Goal: Transaction & Acquisition: Purchase product/service

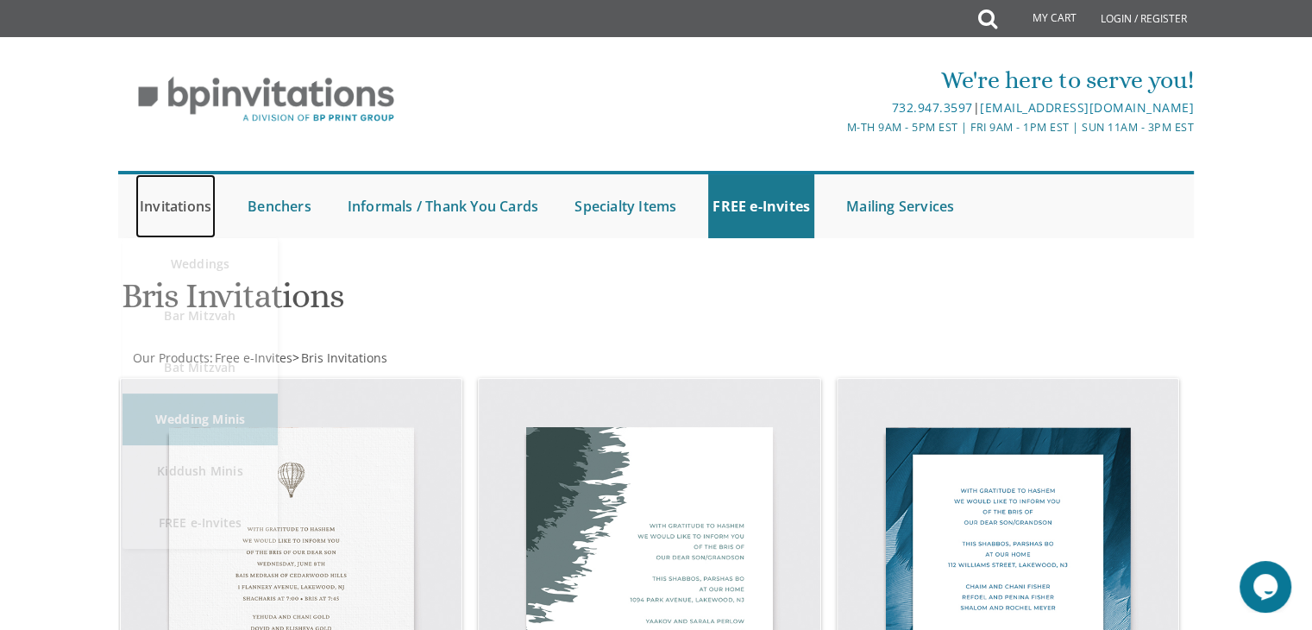
click at [183, 211] on link "Invitations" at bounding box center [175, 206] width 80 height 64
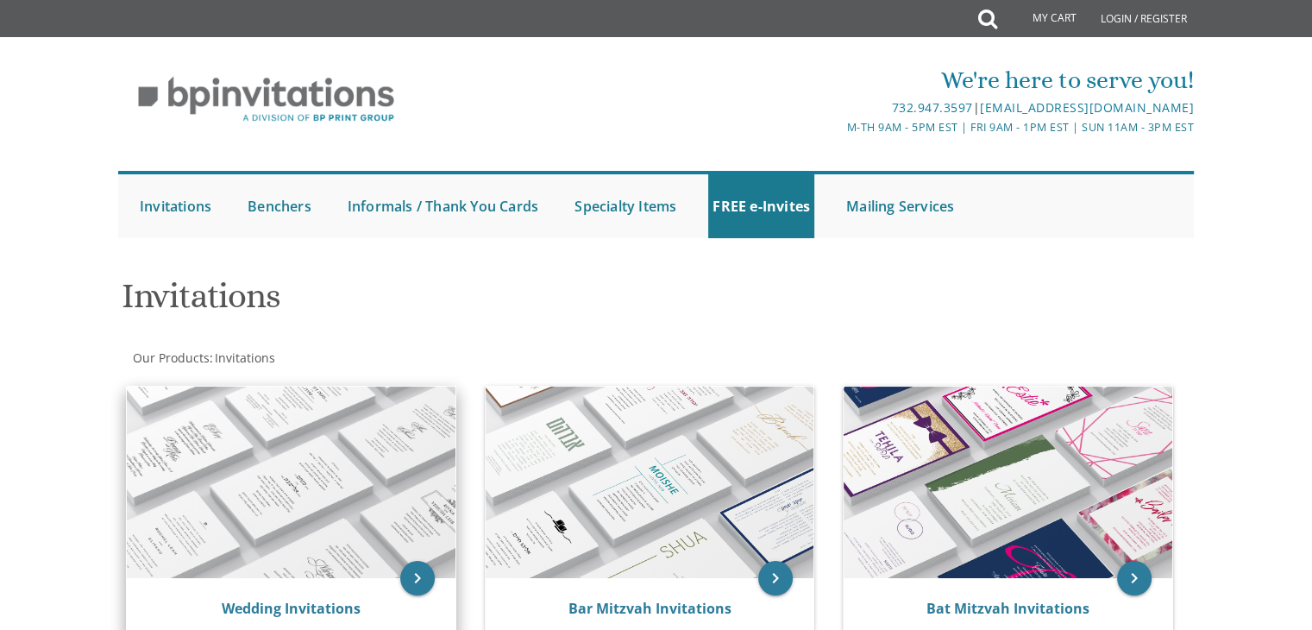
click at [274, 462] on img at bounding box center [291, 483] width 329 height 192
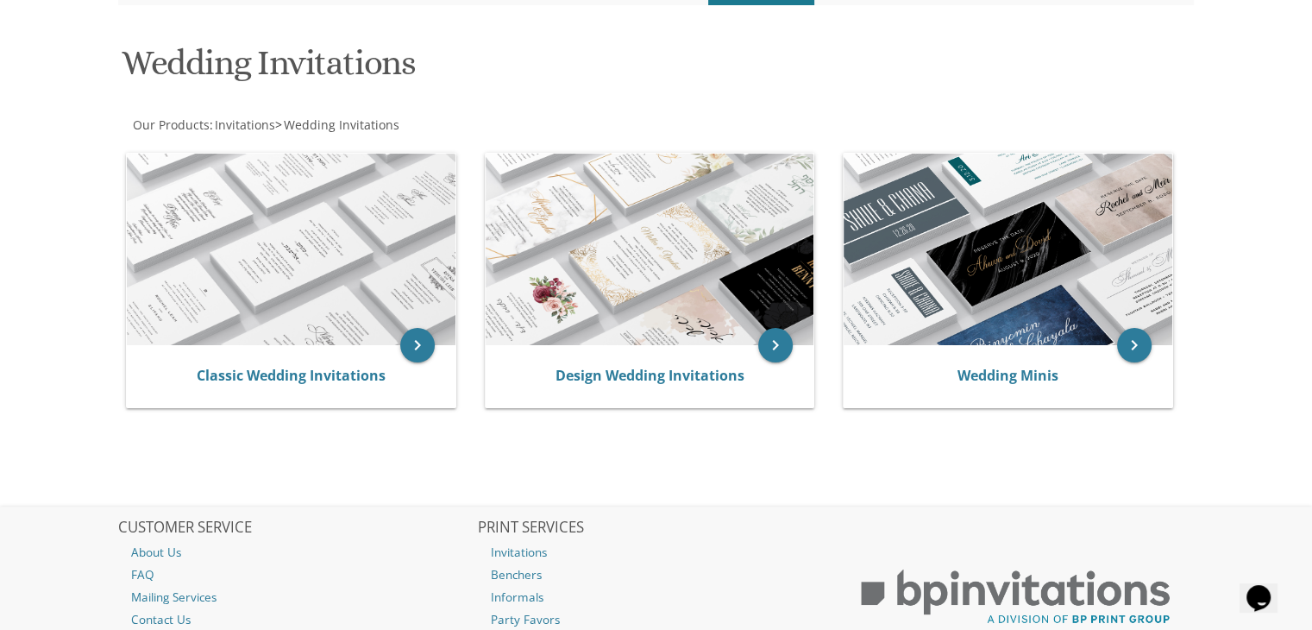
scroll to position [235, 0]
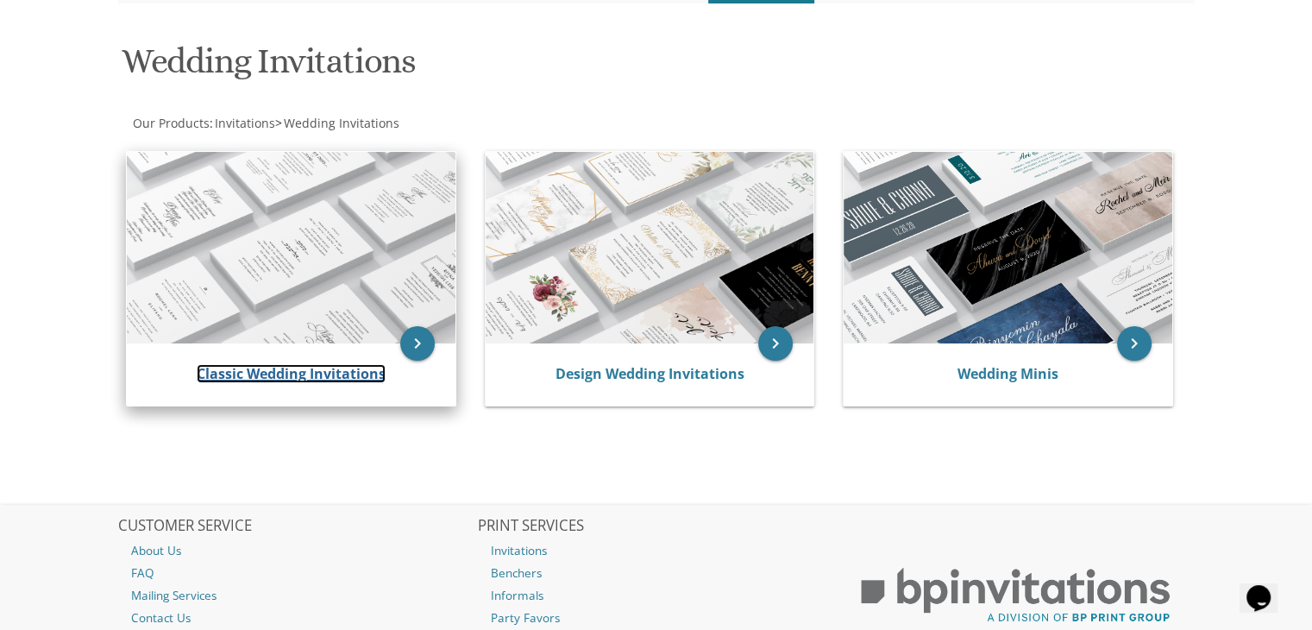
click at [306, 373] on link "Classic Wedding Invitations" at bounding box center [291, 373] width 189 height 19
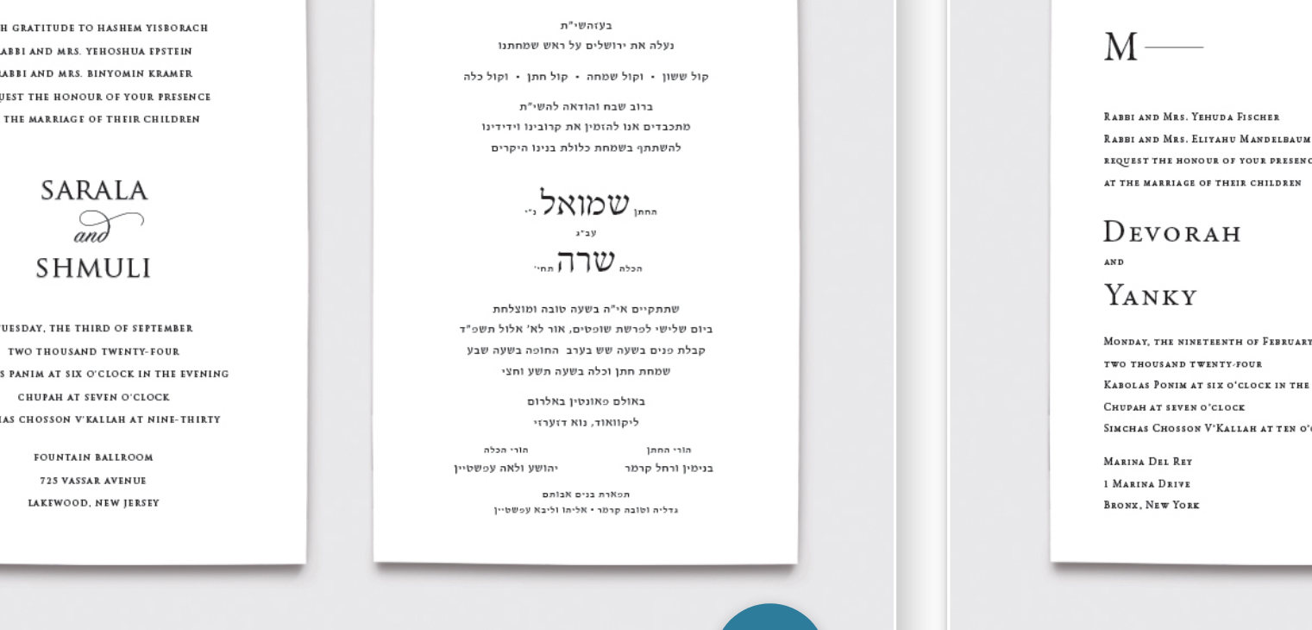
scroll to position [961, 0]
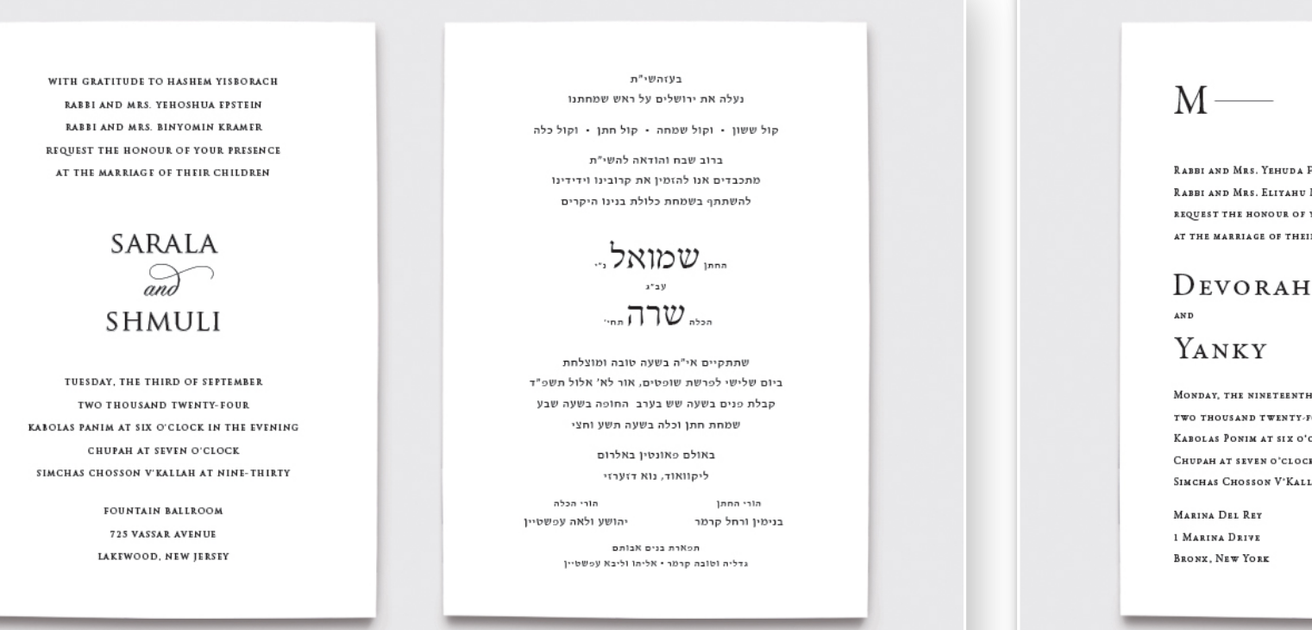
drag, startPoint x: 655, startPoint y: 153, endPoint x: 633, endPoint y: 135, distance: 27.6
click at [633, 135] on img at bounding box center [650, 161] width 342 height 224
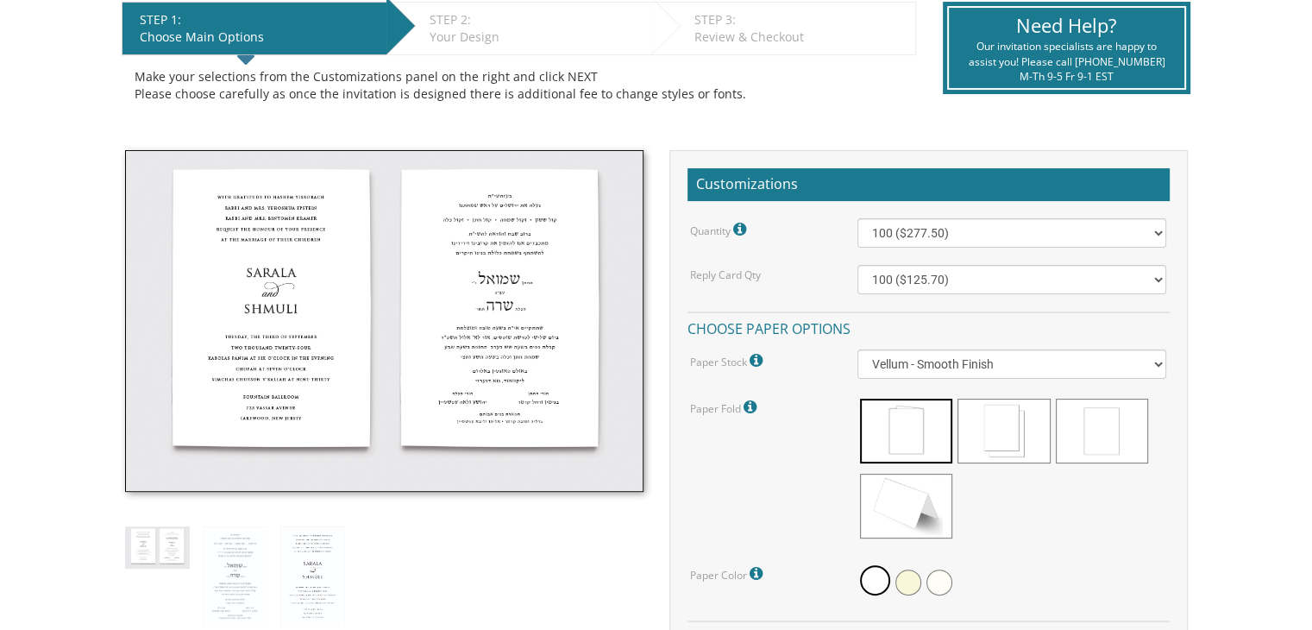
scroll to position [368, 0]
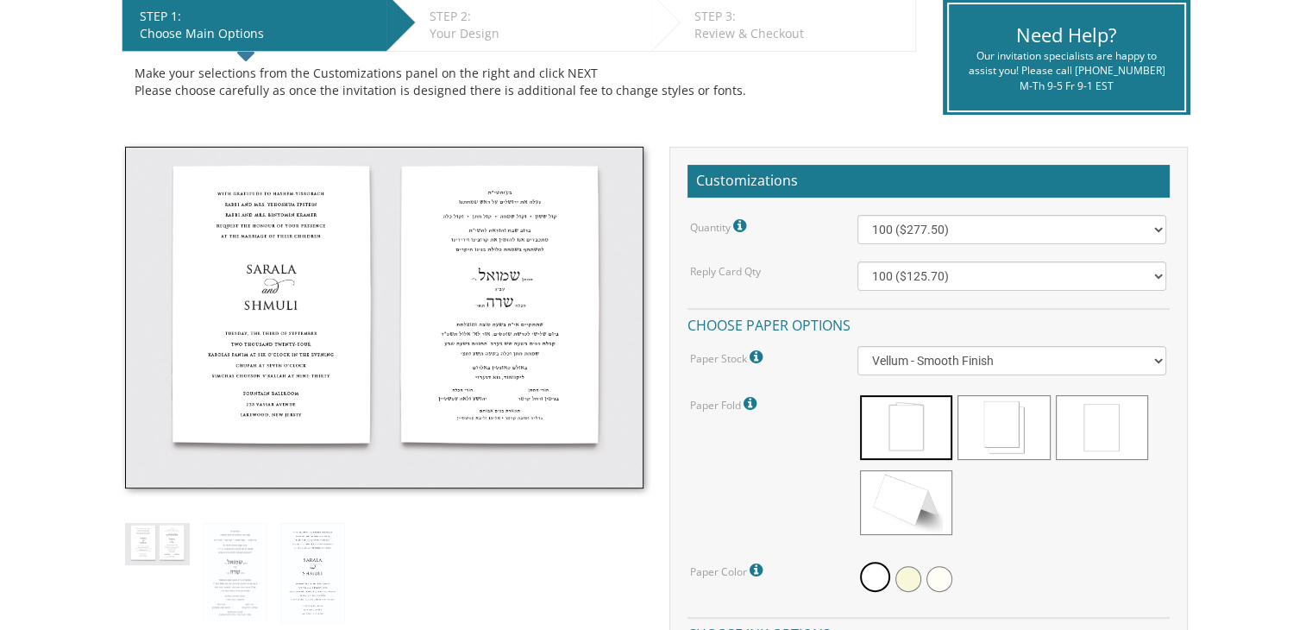
click at [275, 557] on div "Standard invitation sizes: Vellum, silk and linen: 5.5x8.5 Cotton: 5.75x8.83 St…" at bounding box center [384, 563] width 544 height 833
click at [318, 555] on img at bounding box center [312, 573] width 65 height 100
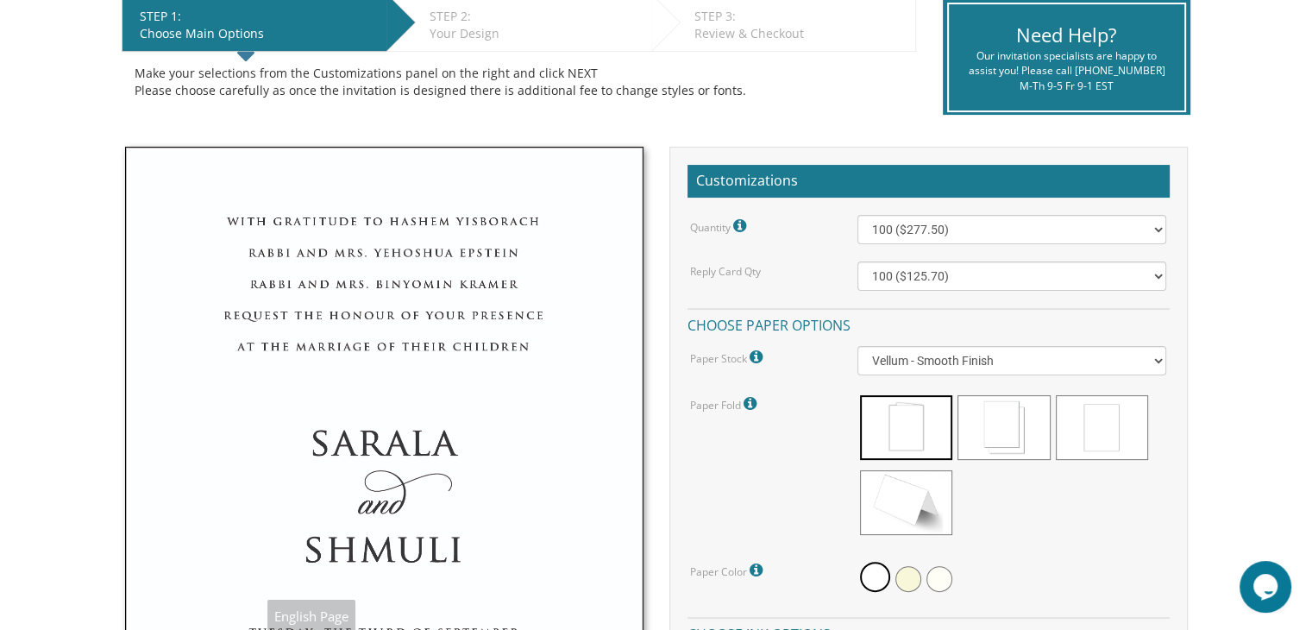
click at [336, 332] on img at bounding box center [384, 547] width 519 height 801
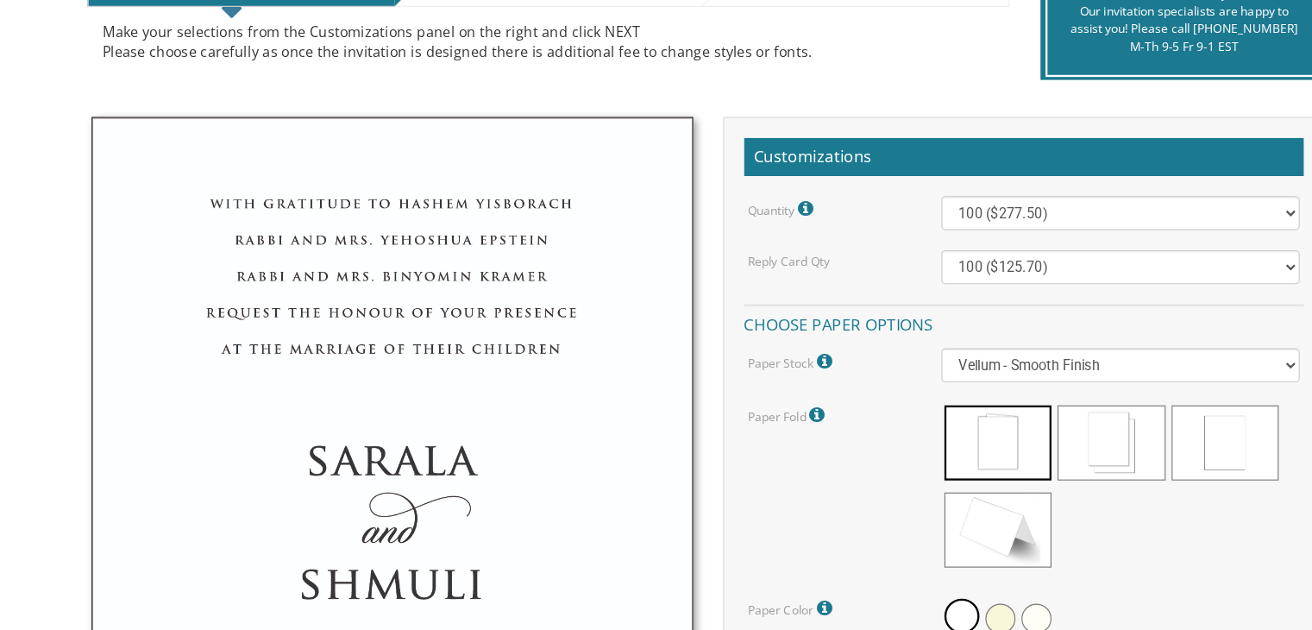
scroll to position [368, 0]
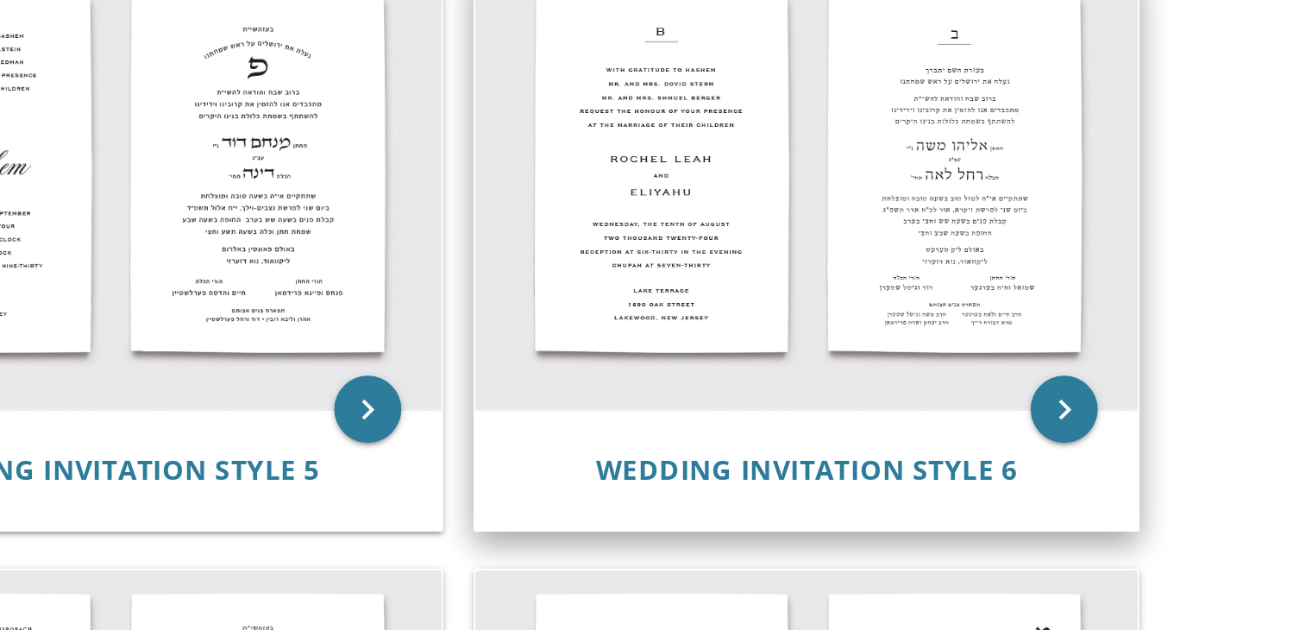
scroll to position [622, 0]
